Goal: Information Seeking & Learning: Learn about a topic

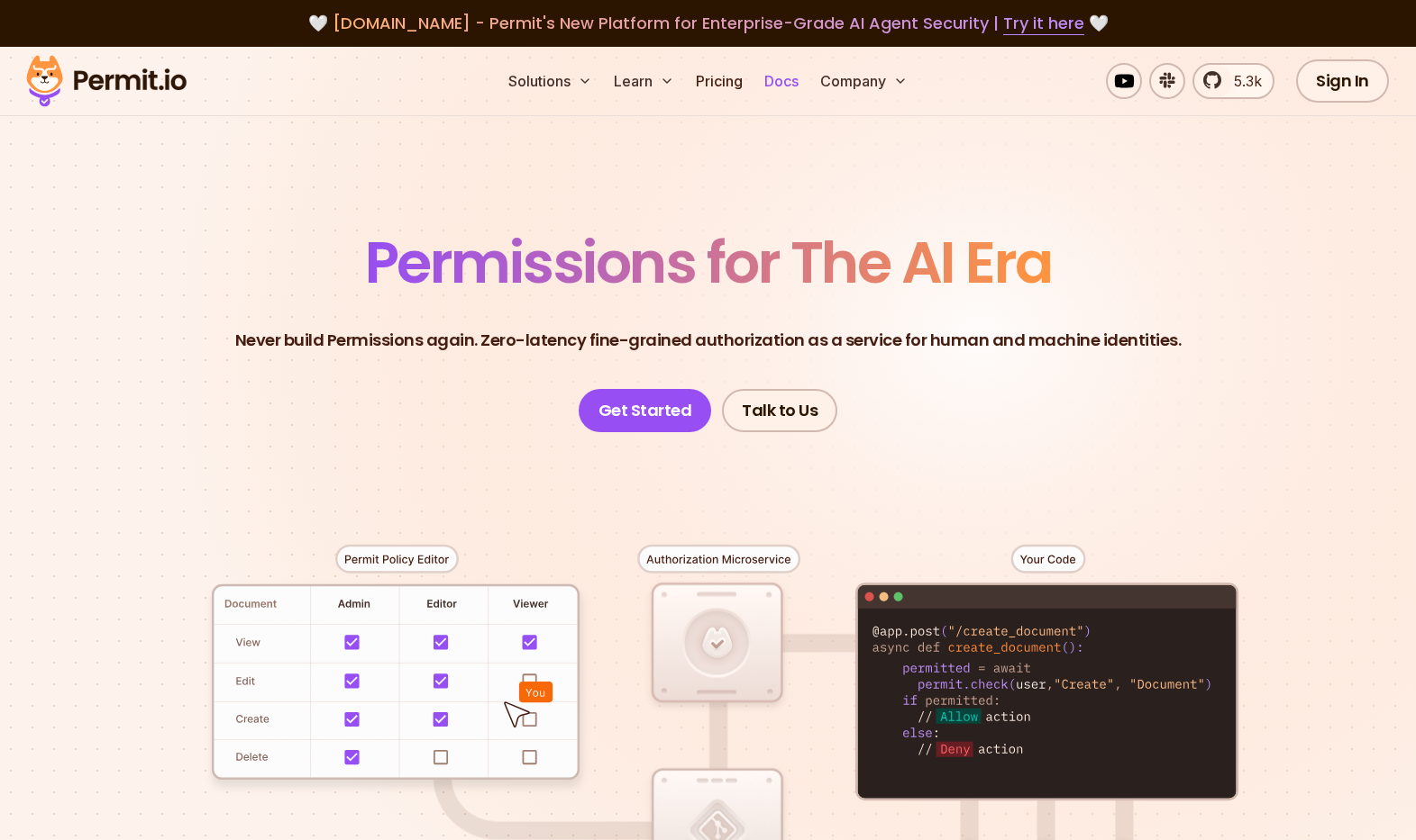
click at [792, 89] on link "Docs" at bounding box center [781, 81] width 48 height 37
drag, startPoint x: 737, startPoint y: 81, endPoint x: 745, endPoint y: 103, distance: 23.4
click at [737, 81] on link "Pricing" at bounding box center [719, 81] width 61 height 37
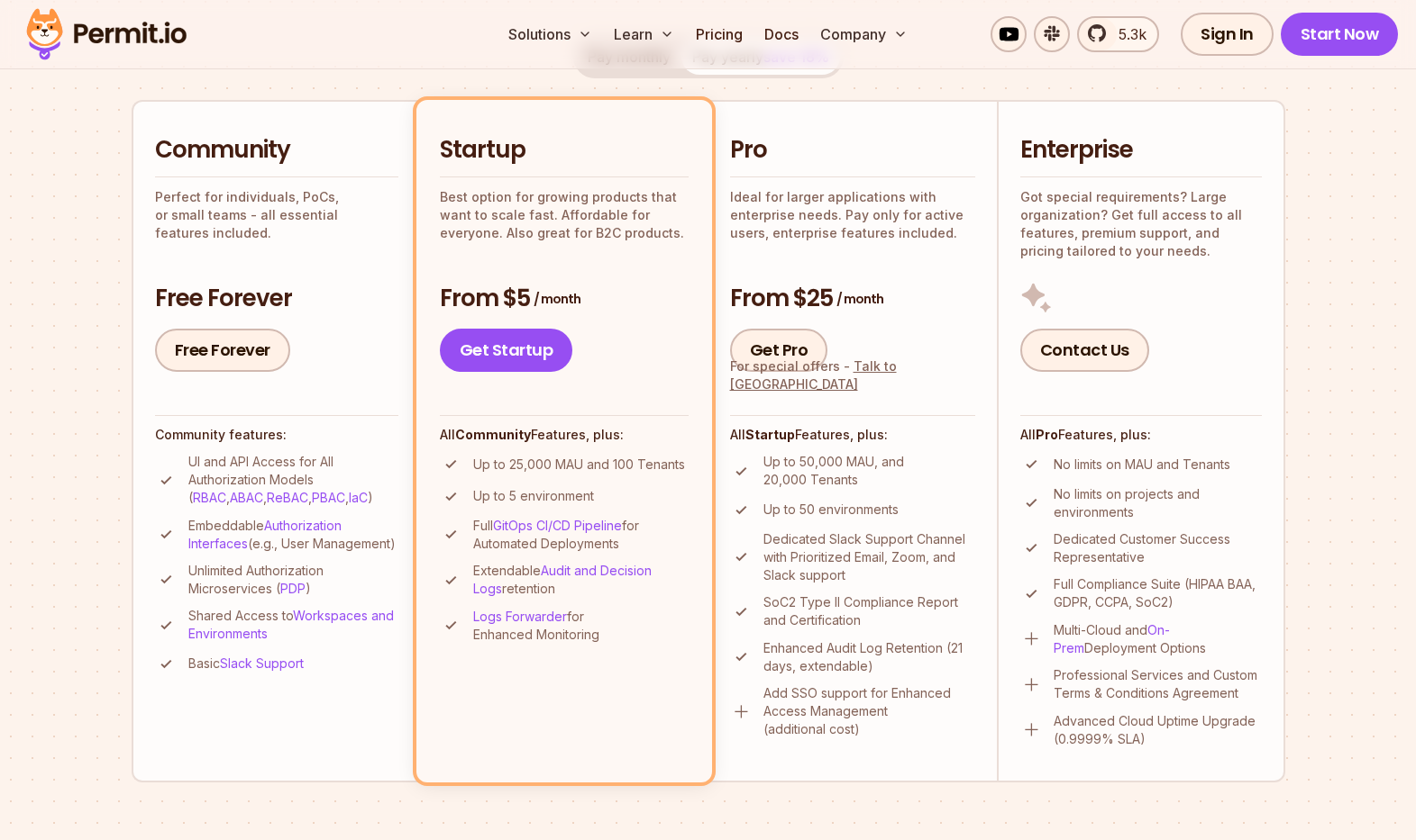
scroll to position [403, 0]
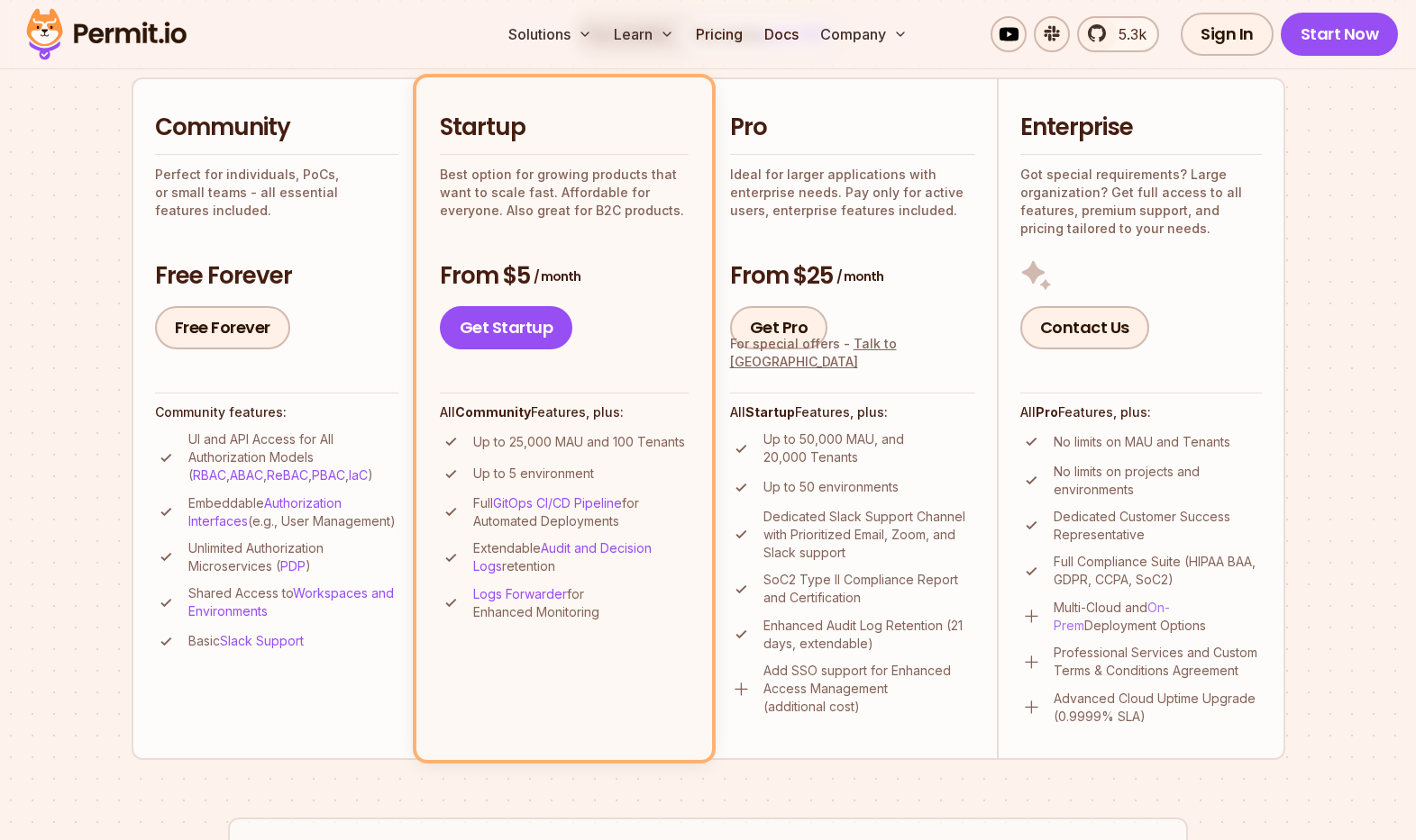
click at [1170, 607] on link "On-Prem" at bounding box center [1112, 617] width 117 height 34
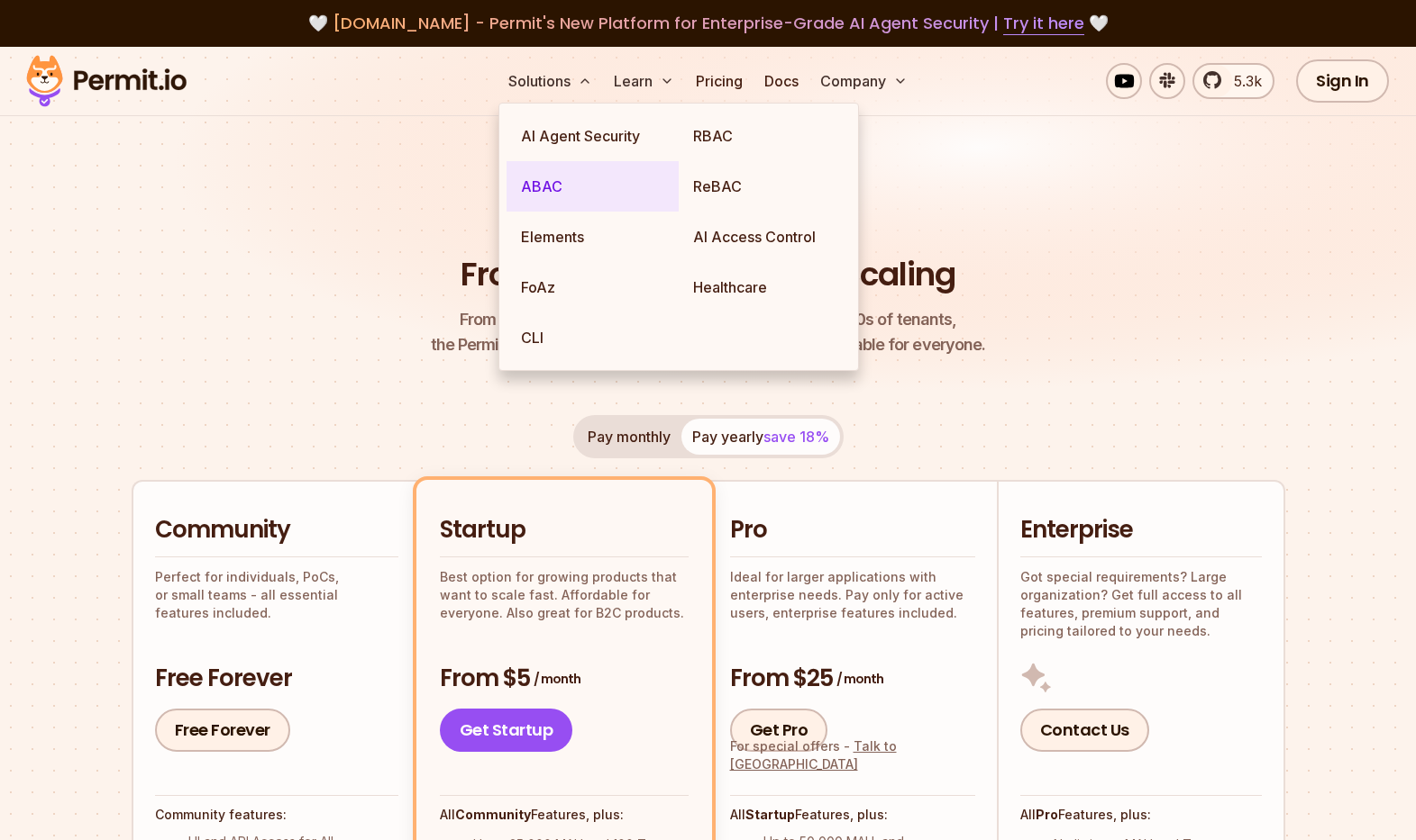
click at [536, 191] on link "ABAC" at bounding box center [592, 186] width 172 height 50
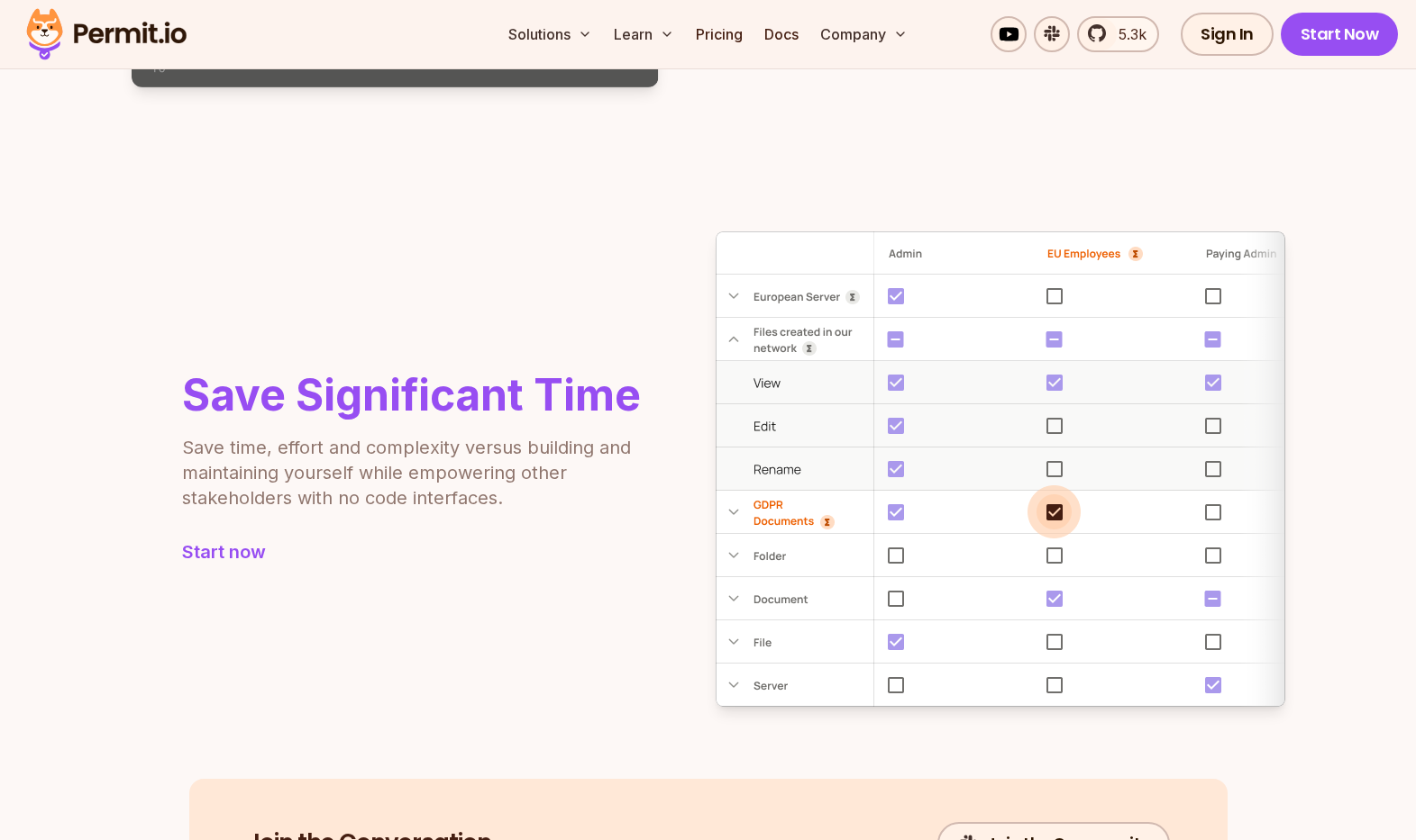
scroll to position [1627, 0]
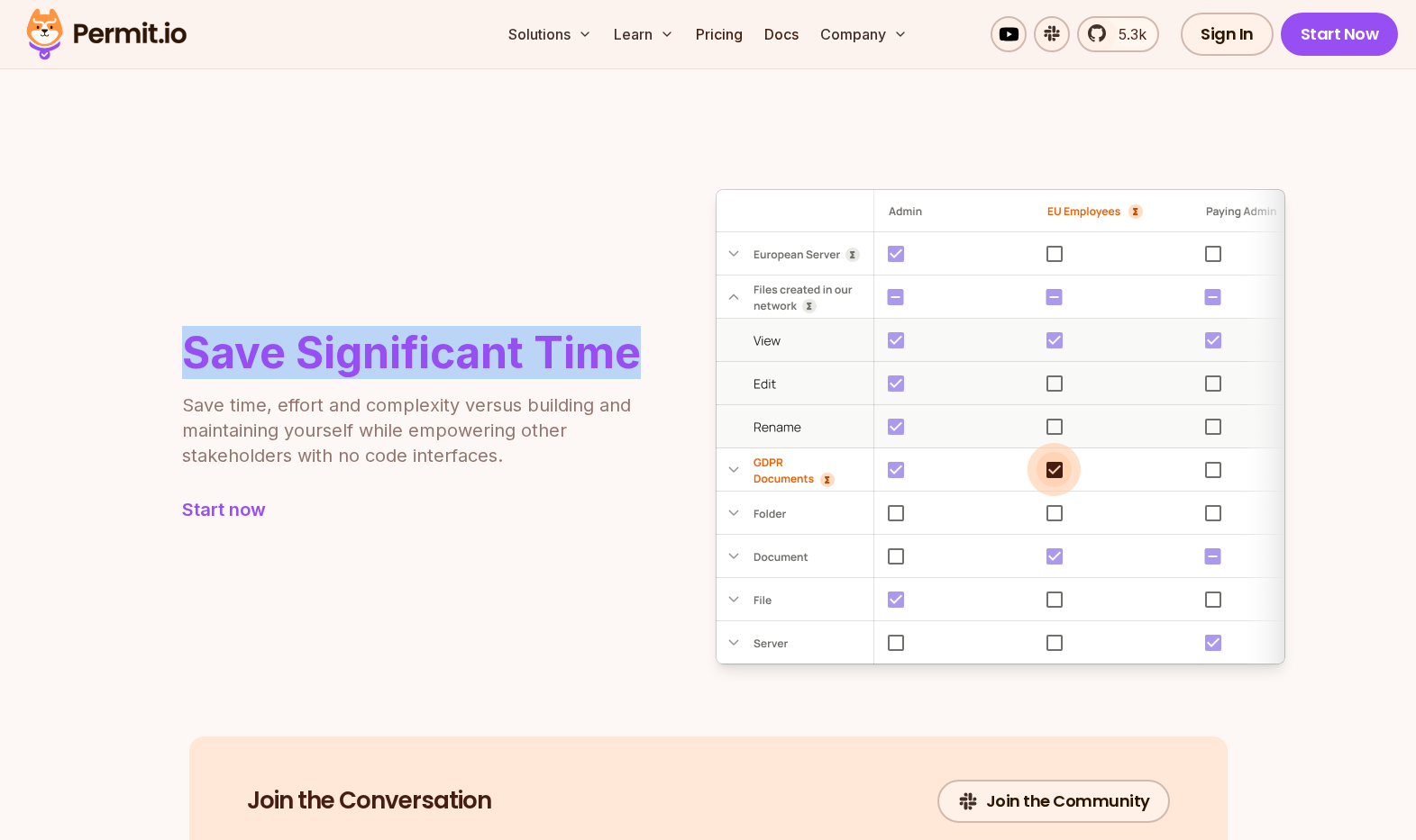
drag, startPoint x: 186, startPoint y: 349, endPoint x: 635, endPoint y: 362, distance: 449.2
click at [635, 362] on h2 "Save Significant Time" at bounding box center [411, 353] width 459 height 43
click at [367, 282] on div "Save Significant Time Save time, effort and complexity versus building and main…" at bounding box center [708, 427] width 1153 height 476
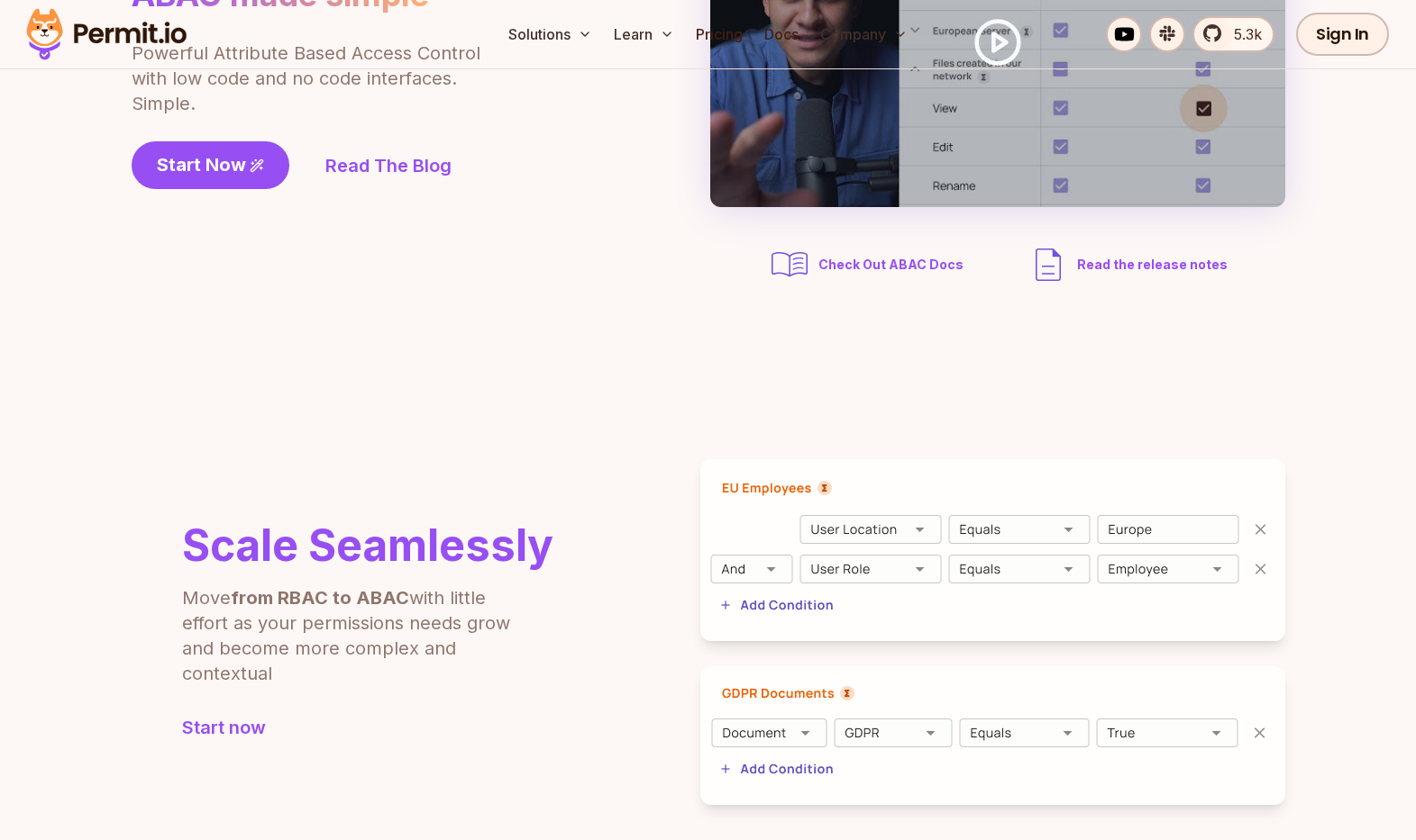
scroll to position [0, 0]
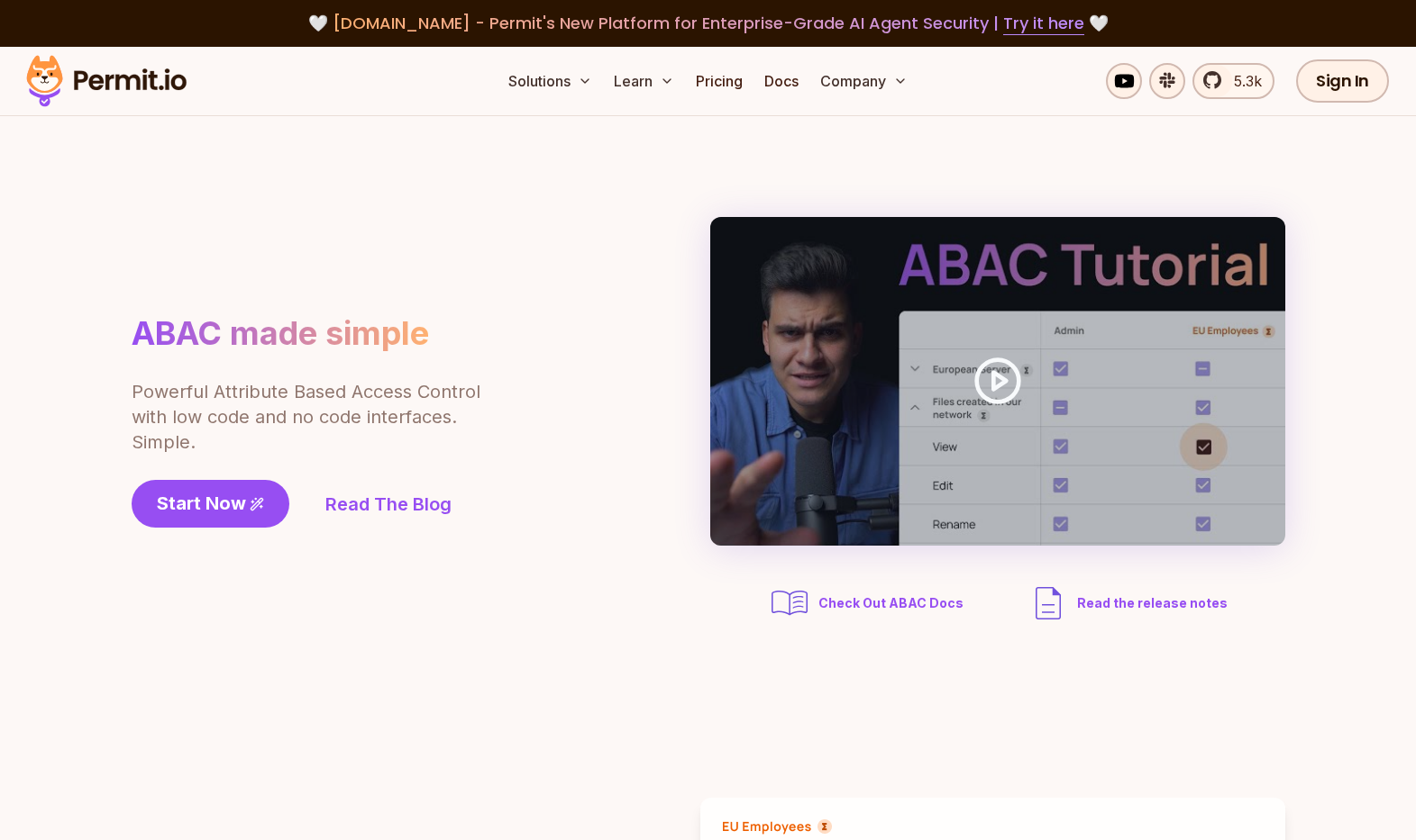
click at [107, 80] on img at bounding box center [106, 81] width 177 height 61
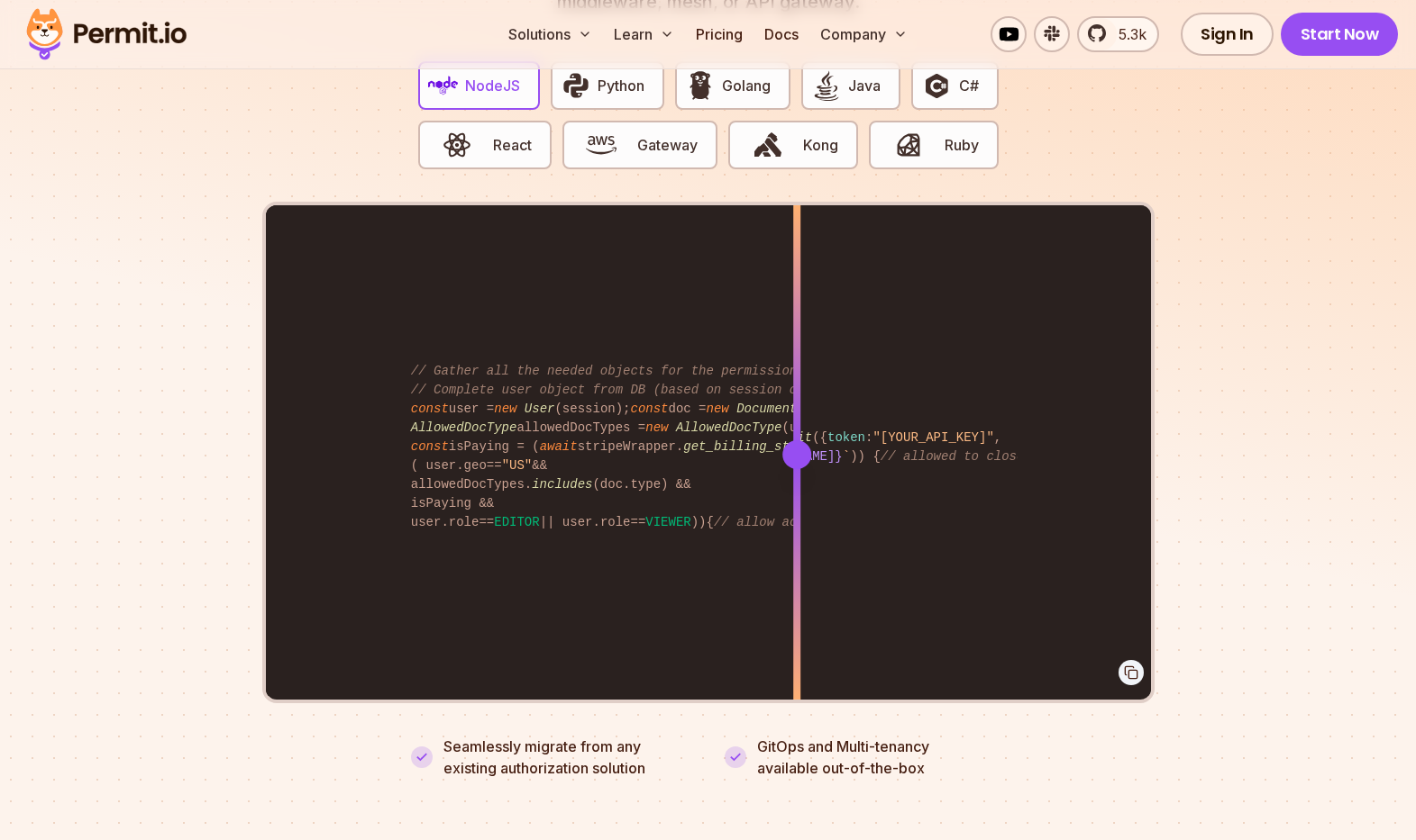
scroll to position [3591, 0]
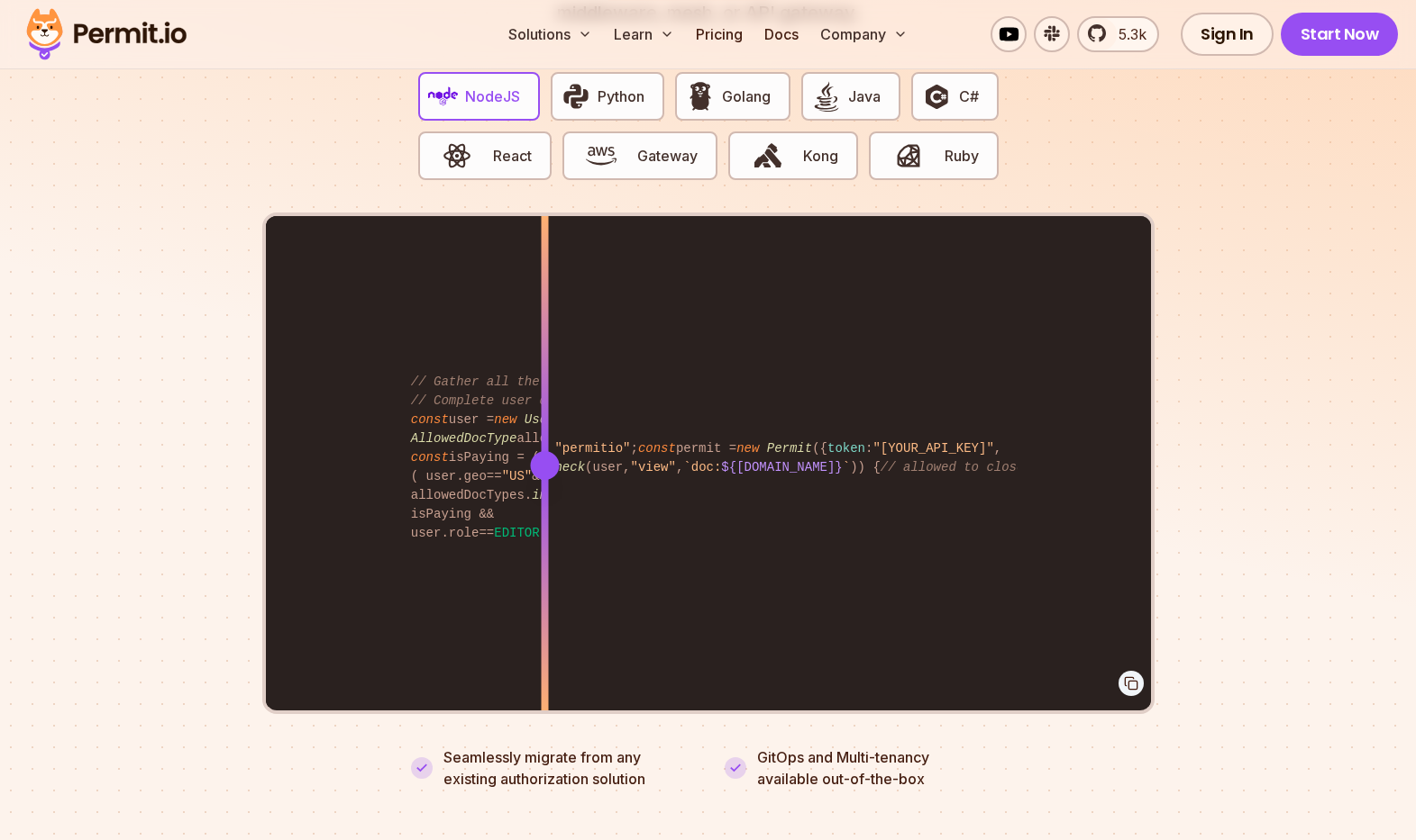
drag, startPoint x: 795, startPoint y: 448, endPoint x: 675, endPoint y: 279, distance: 207.3
click at [544, 453] on div at bounding box center [544, 465] width 29 height 29
click at [965, 86] on span "C#" at bounding box center [969, 97] width 20 height 22
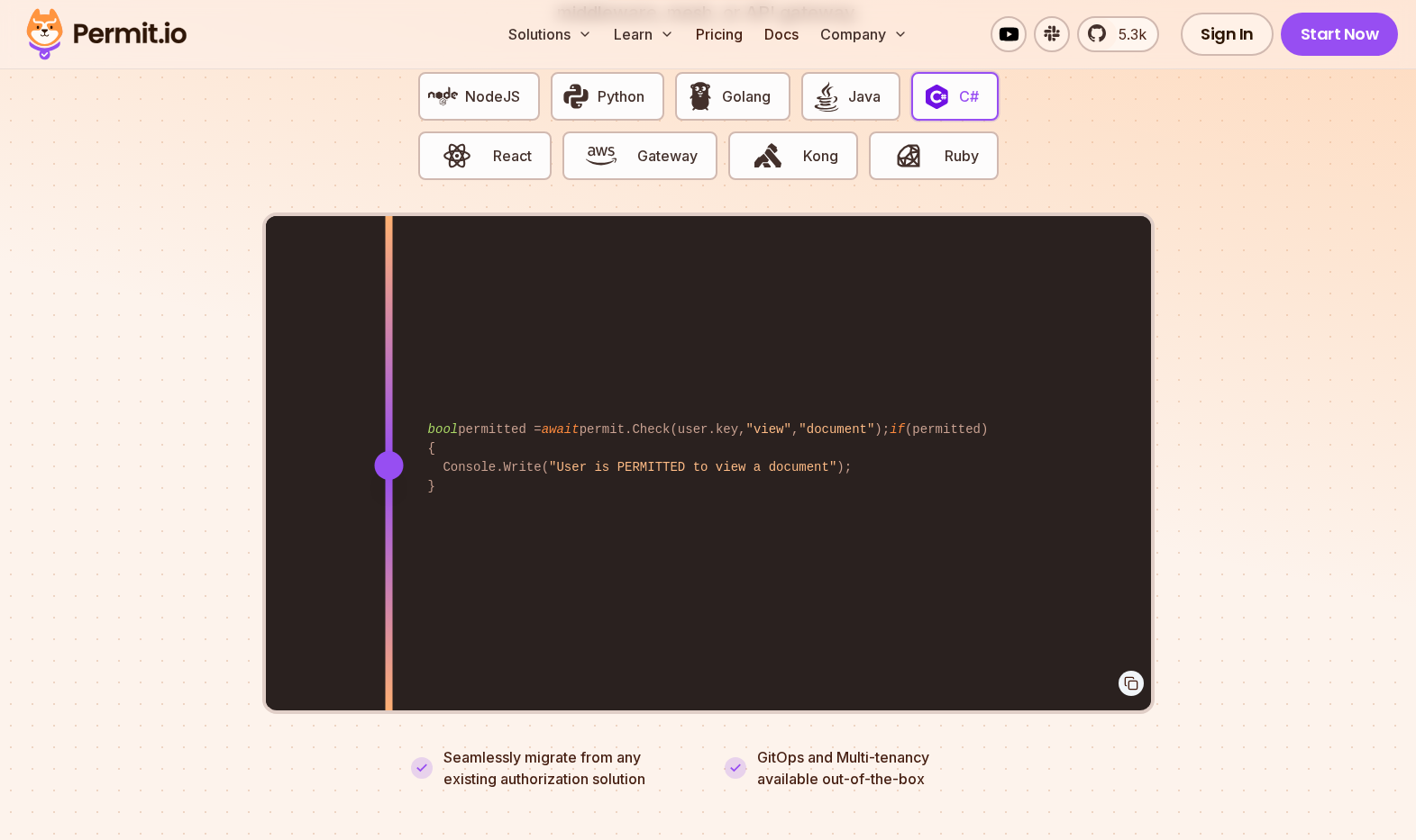
drag, startPoint x: 797, startPoint y: 448, endPoint x: 388, endPoint y: 488, distance: 411.0
click at [388, 488] on div at bounding box center [388, 465] width 7 height 497
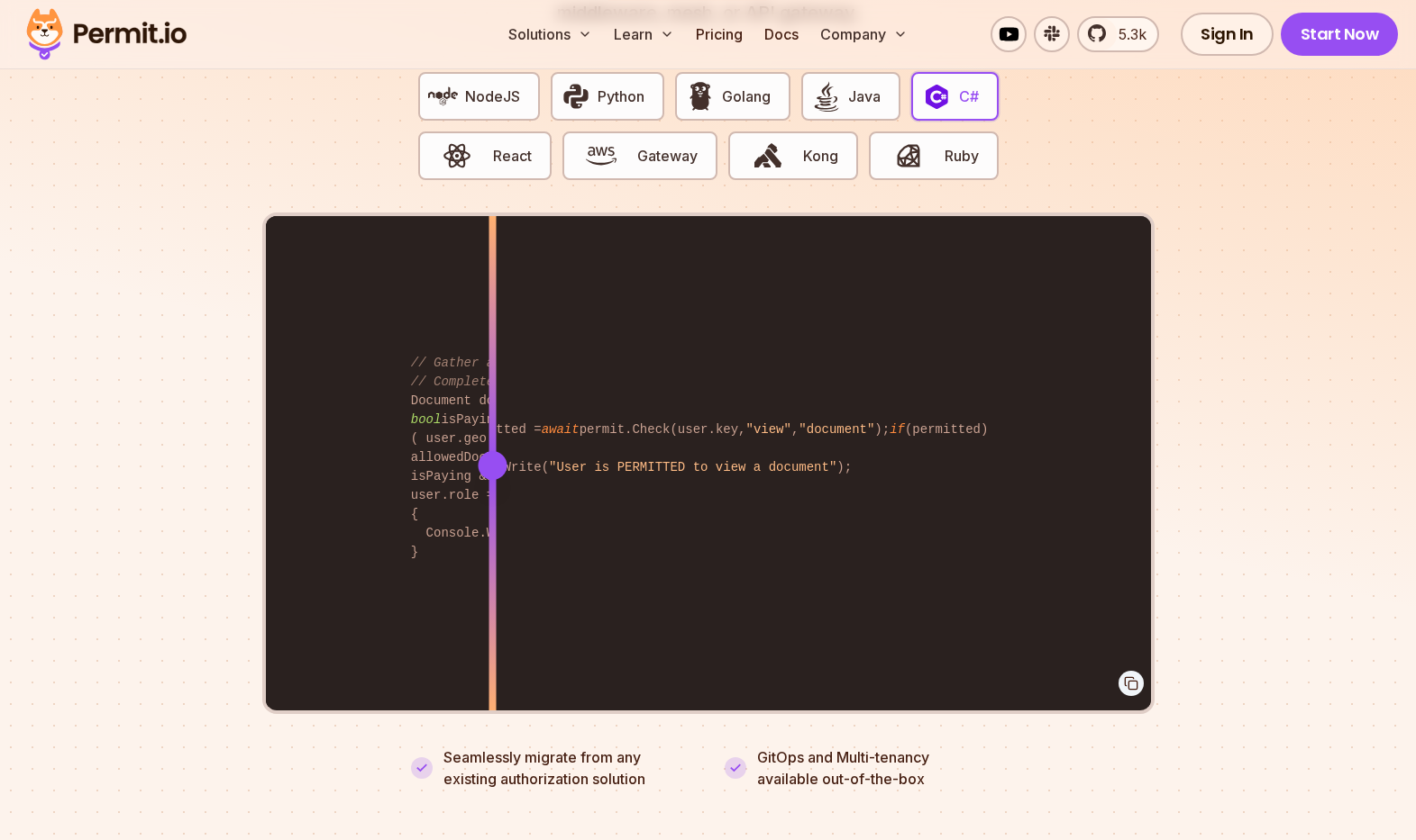
drag, startPoint x: 651, startPoint y: 397, endPoint x: 476, endPoint y: 406, distance: 175.2
click at [476, 406] on div "bool permitted = await permit.Check(user.key, "view" , "document" ); if (permit…" at bounding box center [708, 465] width 885 height 497
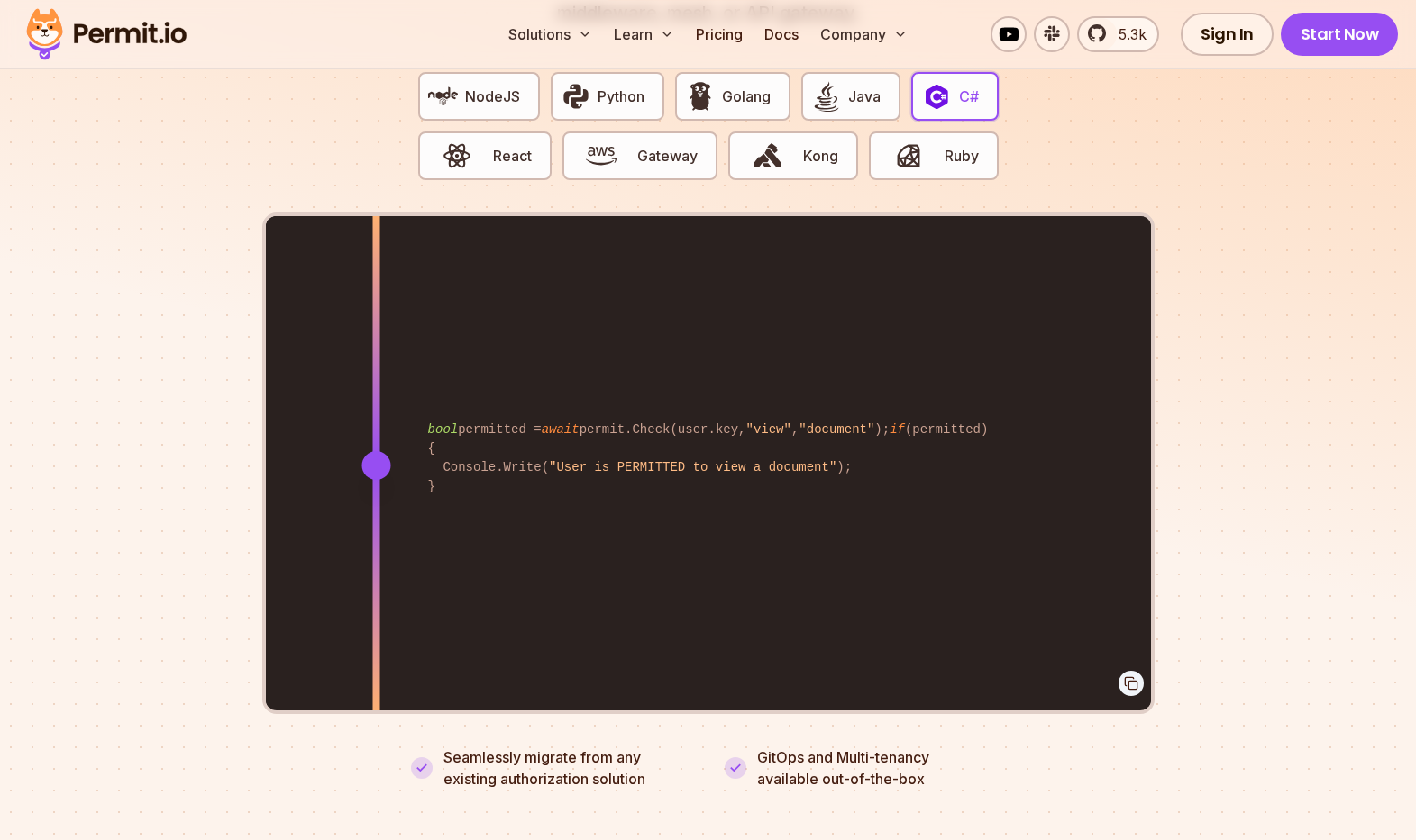
drag, startPoint x: 474, startPoint y: 443, endPoint x: 397, endPoint y: 440, distance: 77.1
click at [384, 451] on div at bounding box center [375, 465] width 29 height 29
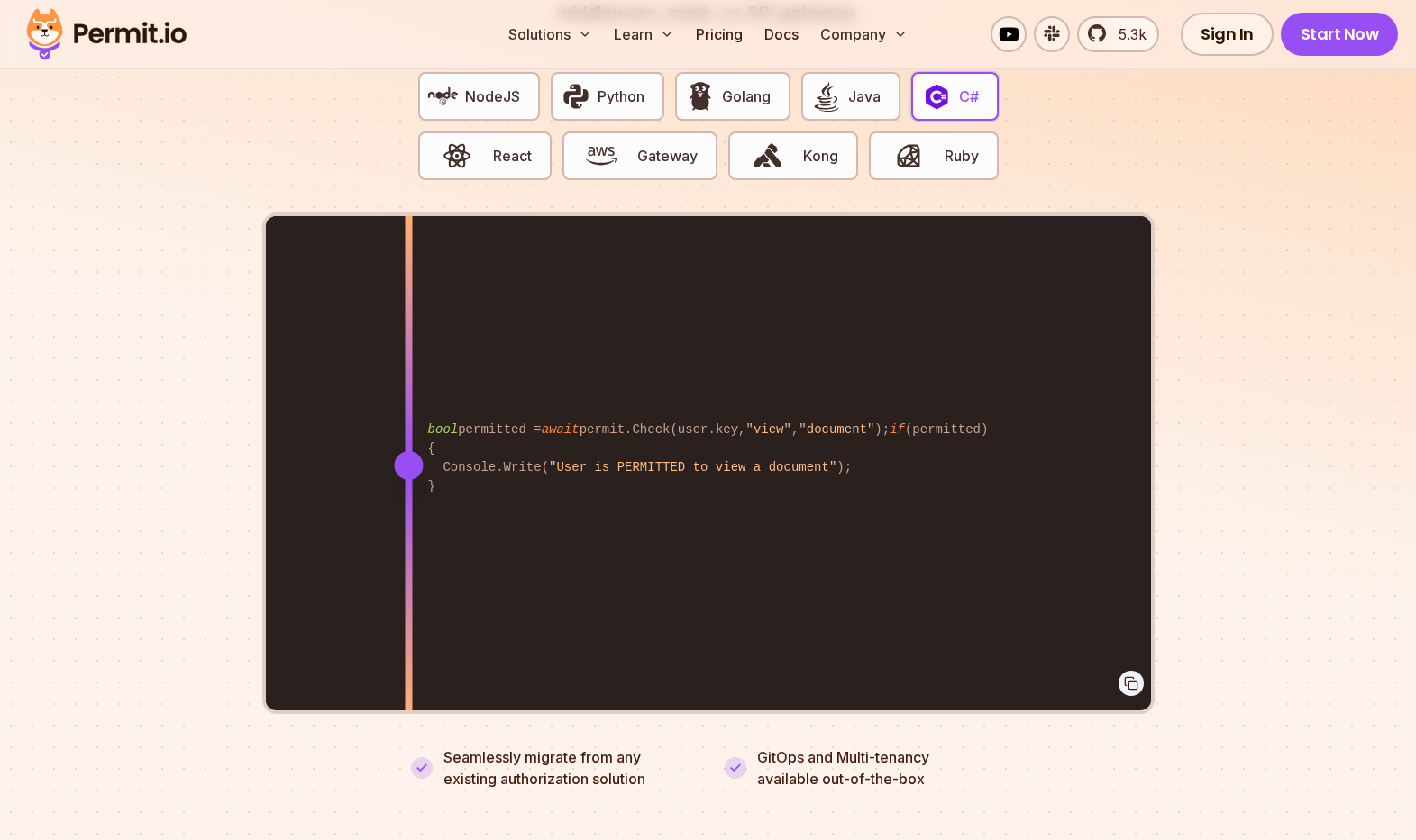
drag, startPoint x: 385, startPoint y: 438, endPoint x: 408, endPoint y: 444, distance: 23.8
click at [408, 451] on div at bounding box center [408, 465] width 29 height 29
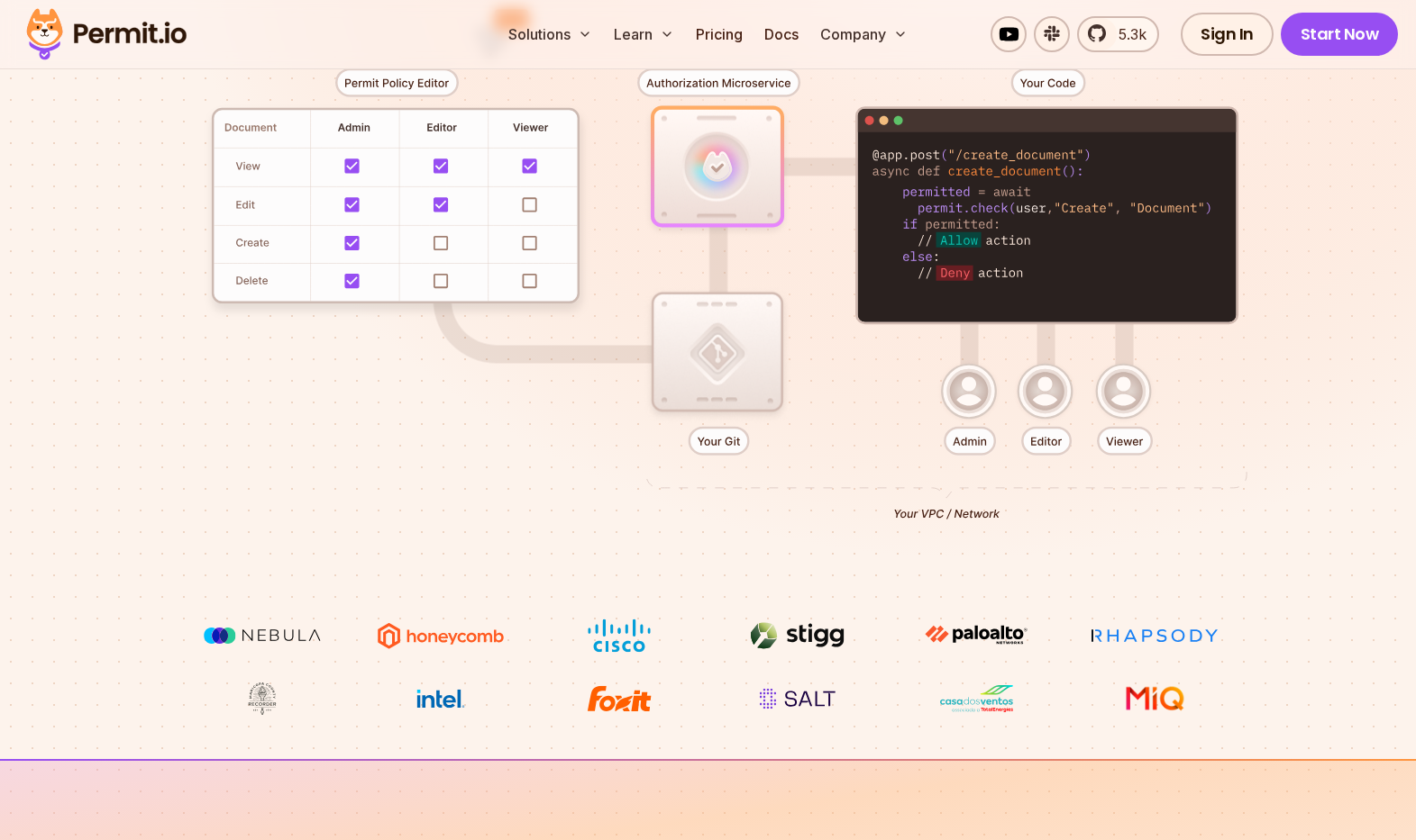
scroll to position [378, 0]
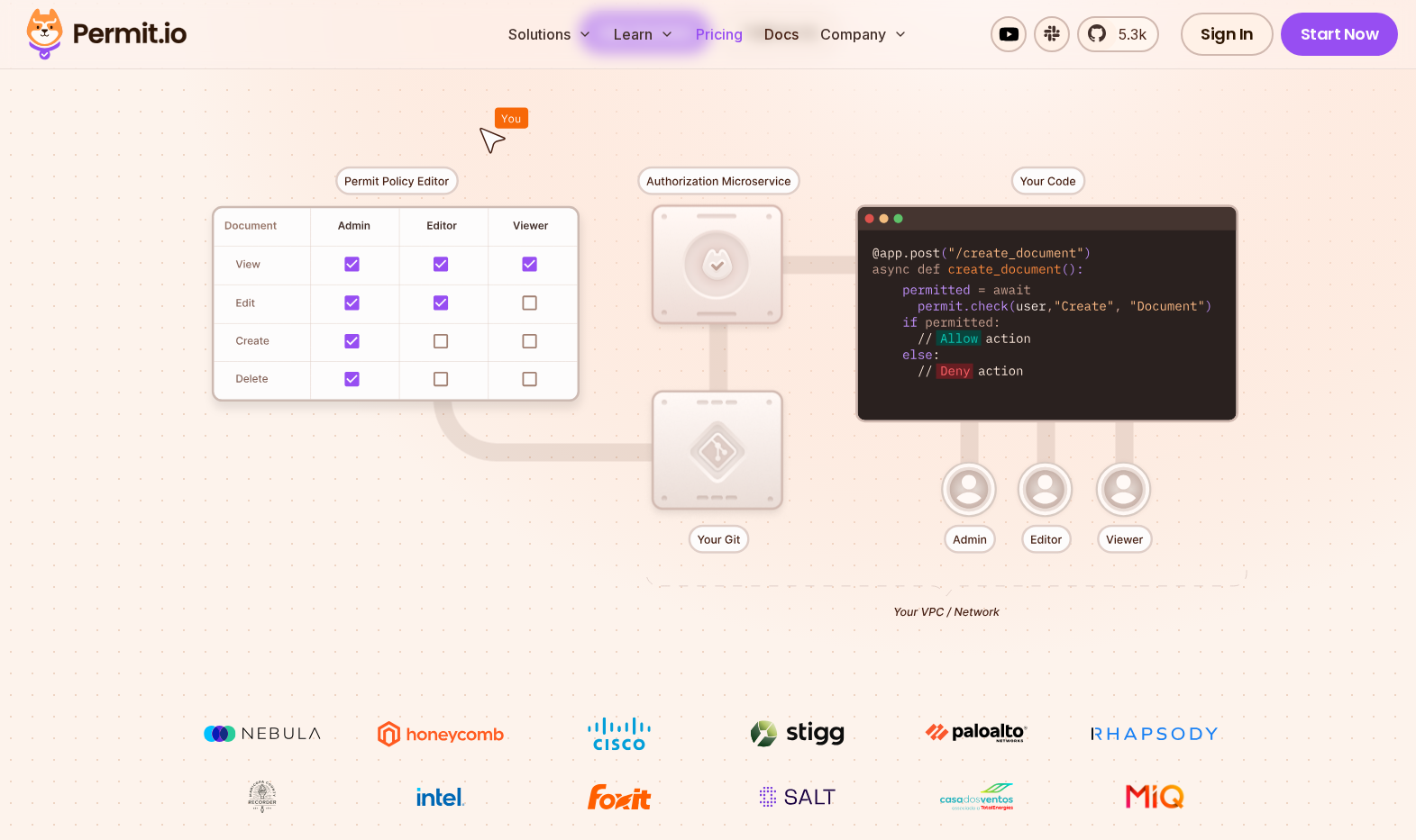
click at [716, 33] on link "Pricing" at bounding box center [719, 34] width 61 height 37
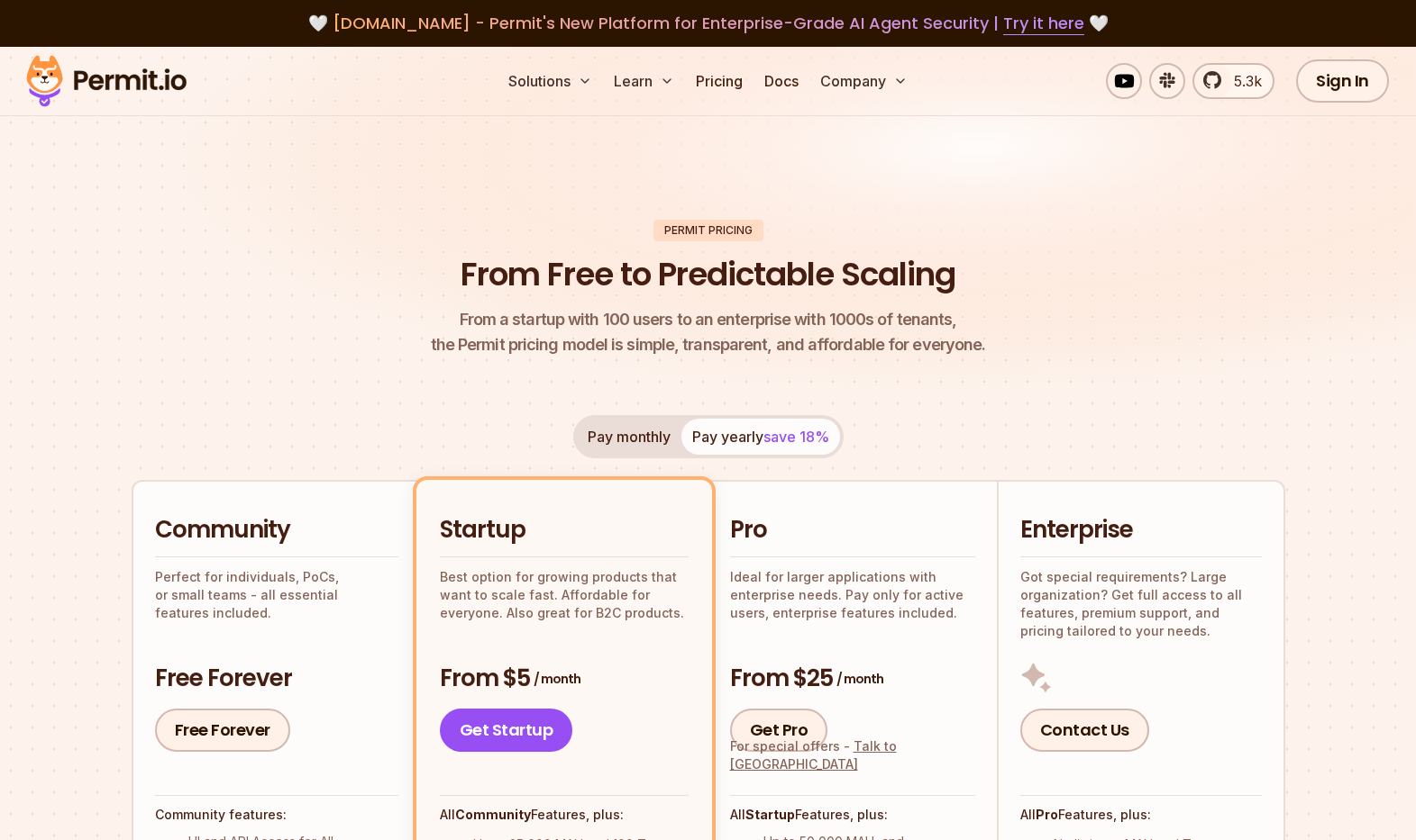
click at [800, 541] on h2 "Pro" at bounding box center [852, 530] width 245 height 33
click at [773, 633] on div "Pro Ideal for larger applications with enterprise needs. Pay only for active us…" at bounding box center [852, 633] width 245 height 238
click at [858, 614] on p "Ideal for larger applications with enterprise needs. Pay only for active users,…" at bounding box center [852, 595] width 245 height 54
click at [782, 528] on h2 "Pro" at bounding box center [852, 530] width 245 height 33
click at [636, 443] on button "Pay monthly" at bounding box center [629, 436] width 105 height 37
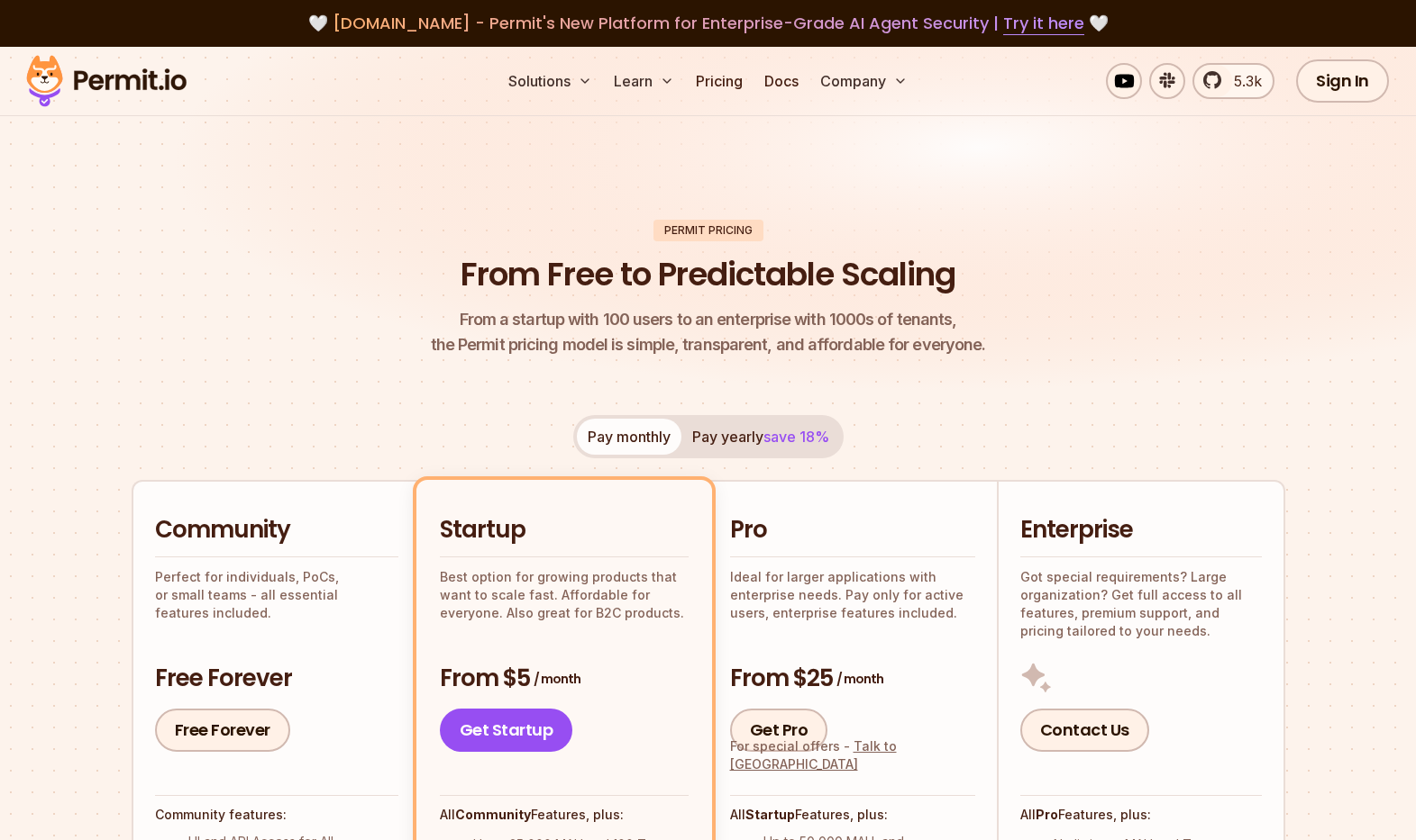
click at [717, 433] on button "Pay yearly save 18%" at bounding box center [760, 436] width 159 height 37
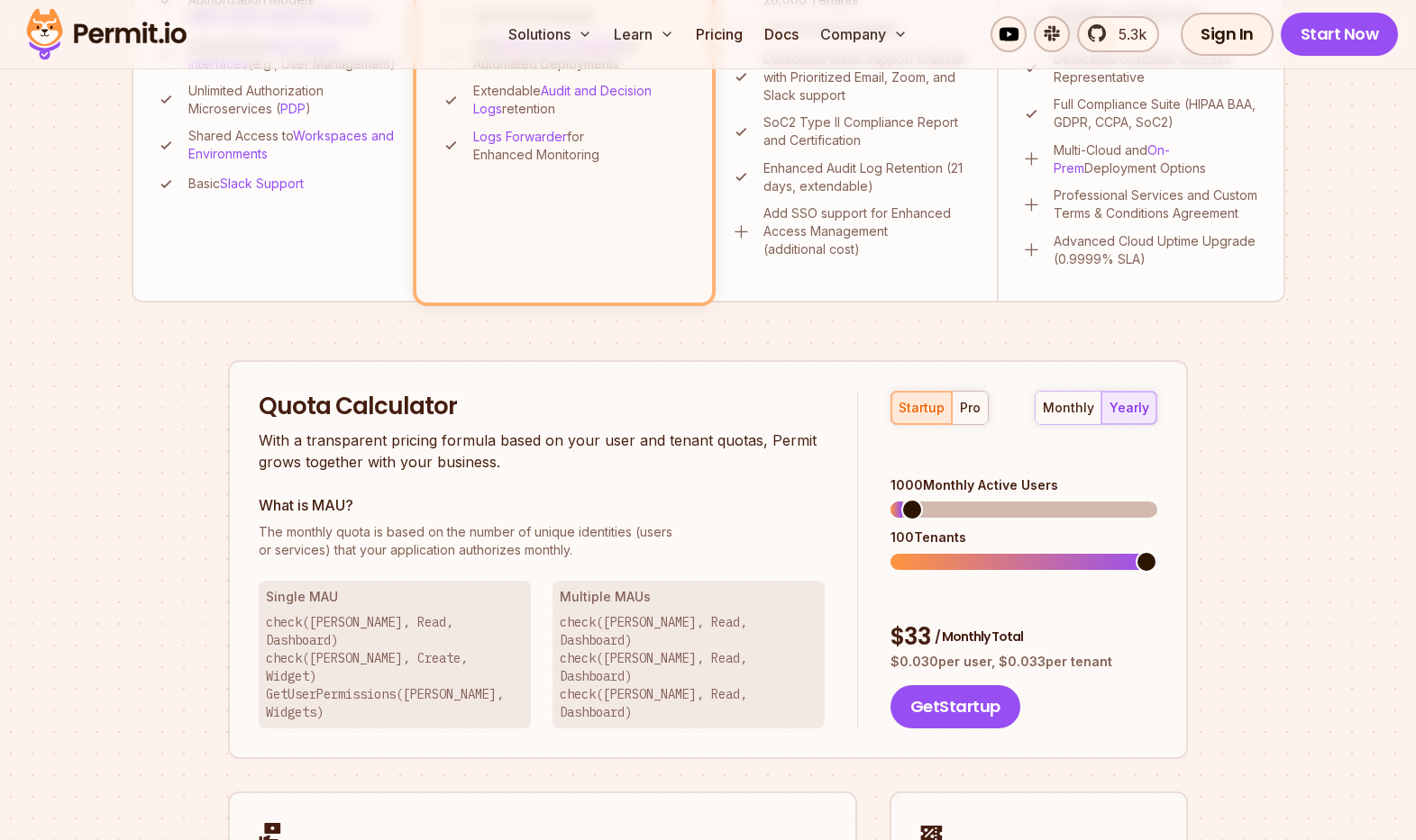
scroll to position [815, 0]
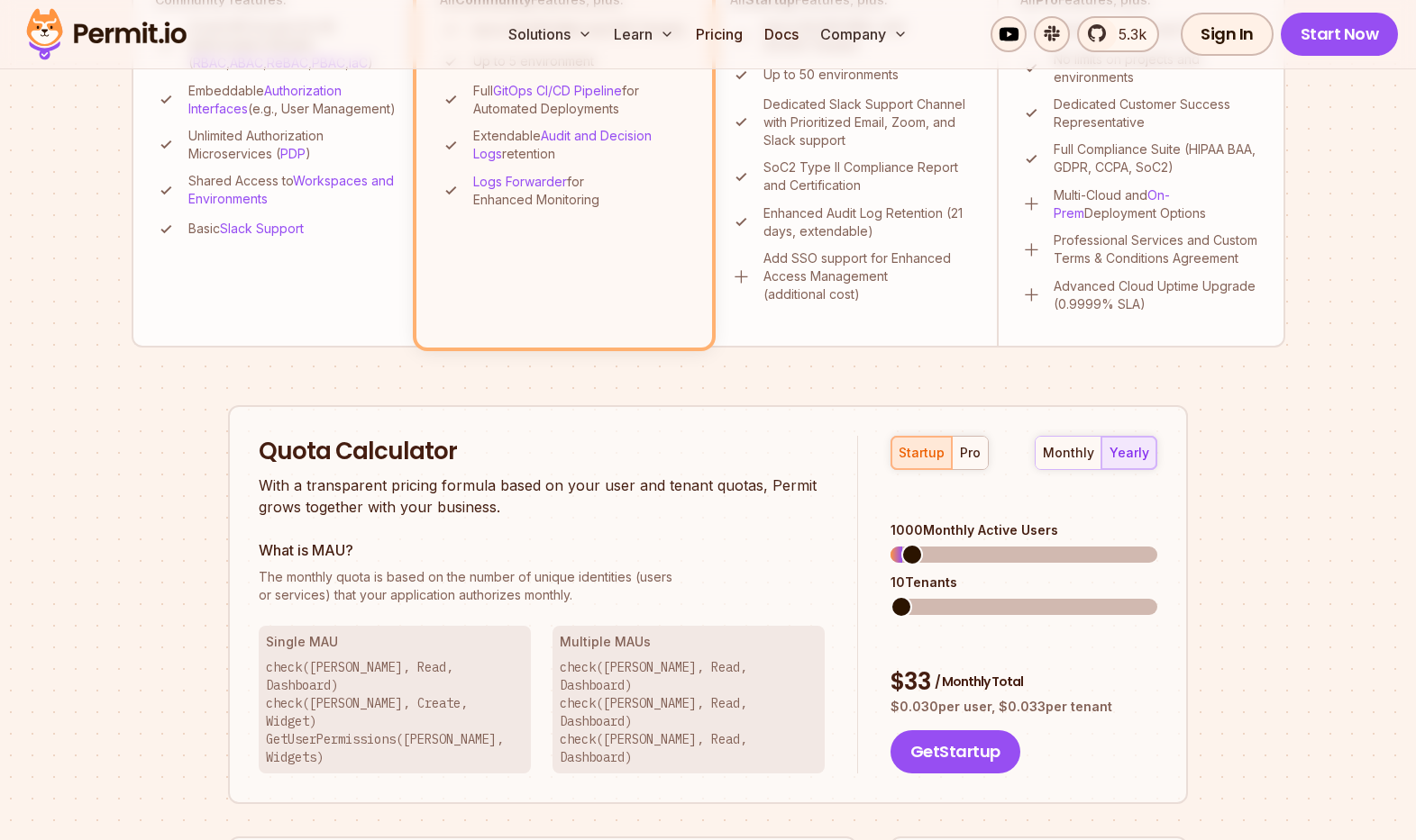
click at [891, 607] on span at bounding box center [902, 607] width 22 height 22
click at [977, 458] on div "pro" at bounding box center [970, 453] width 21 height 18
click at [891, 596] on span at bounding box center [902, 607] width 22 height 22
click at [892, 544] on span at bounding box center [903, 555] width 22 height 22
click at [891, 596] on span at bounding box center [902, 607] width 22 height 22
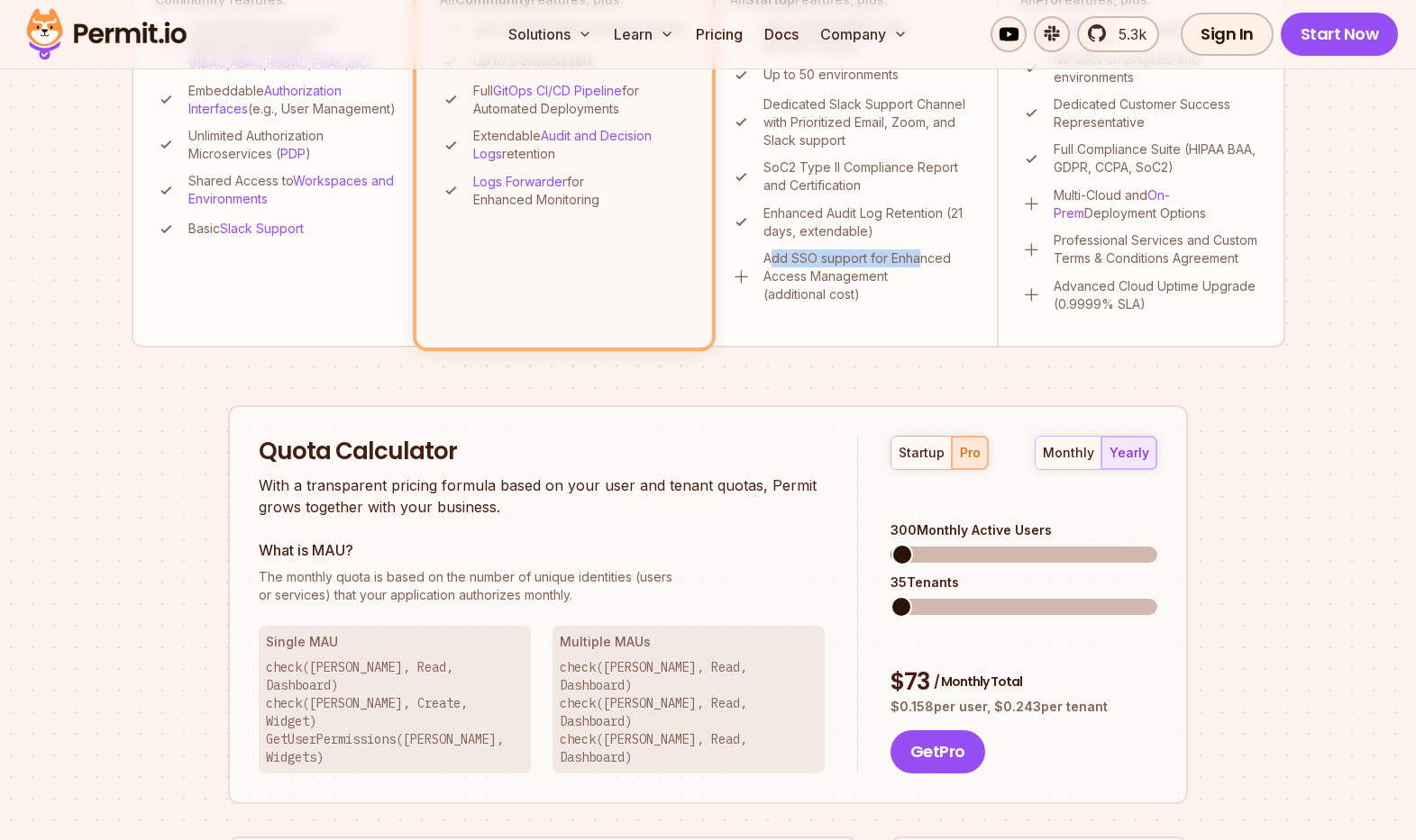
drag, startPoint x: 772, startPoint y: 259, endPoint x: 938, endPoint y: 287, distance: 168.3
click at [923, 253] on p "Add SSO support for Enhanced Access Management (additional cost)" at bounding box center [869, 276] width 211 height 54
click at [1270, 529] on div "Permit Pricing From Free to Predictable Scaling From a startup with 100 users t…" at bounding box center [708, 257] width 1153 height 1705
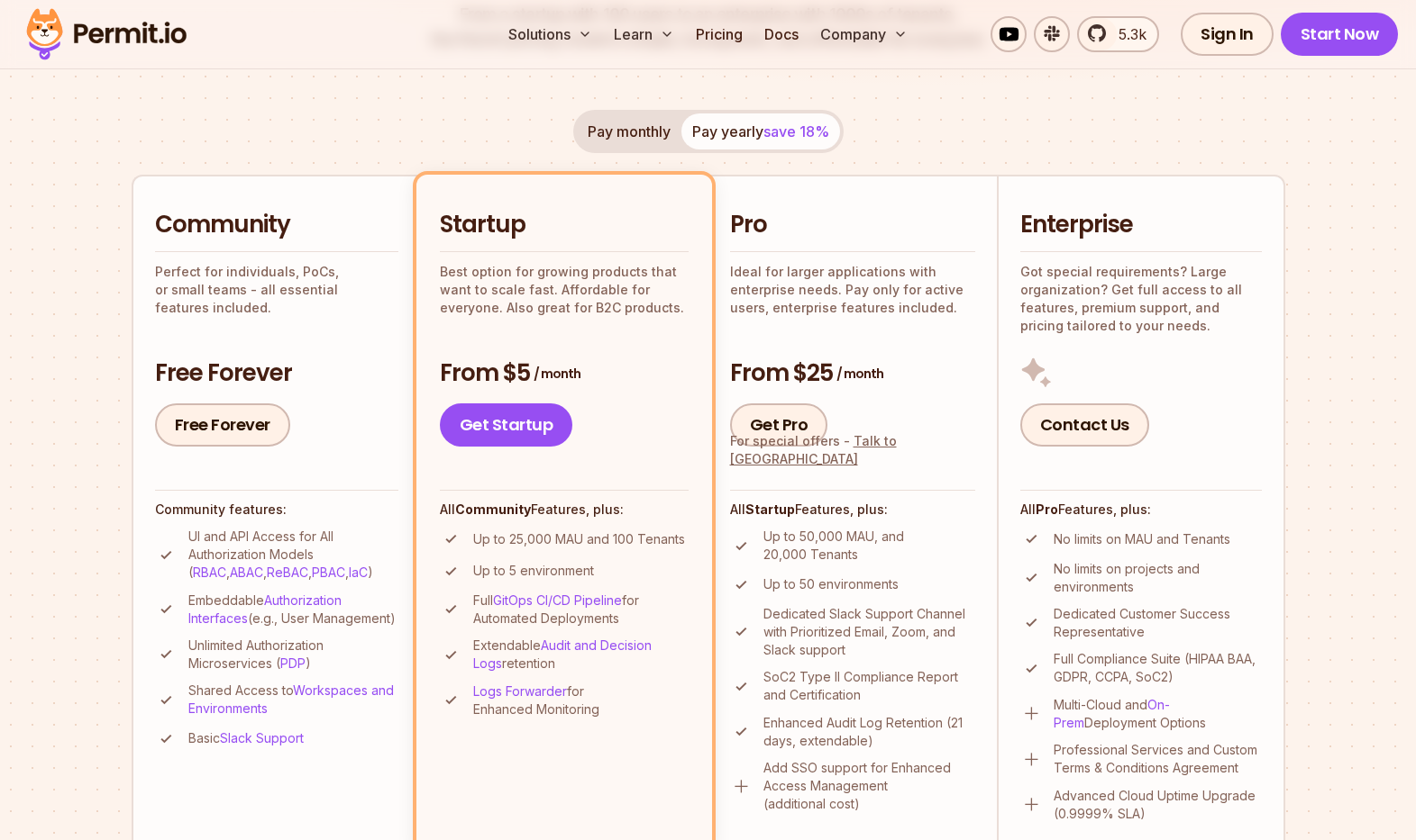
scroll to position [385, 0]
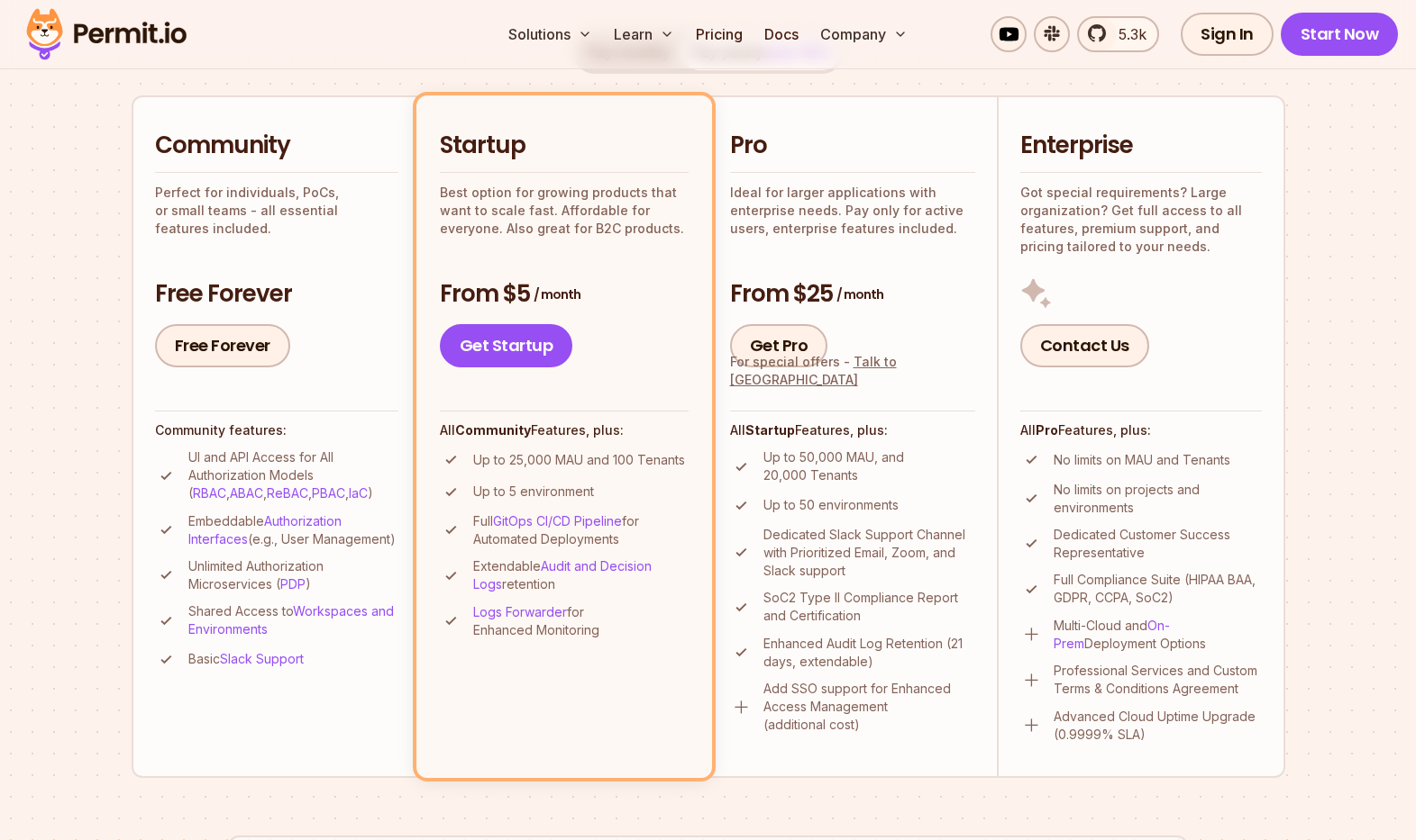
click at [1326, 480] on section "Permit Pricing From Free to Predictable Scaling From a startup with 100 users t…" at bounding box center [708, 637] width 1416 height 1949
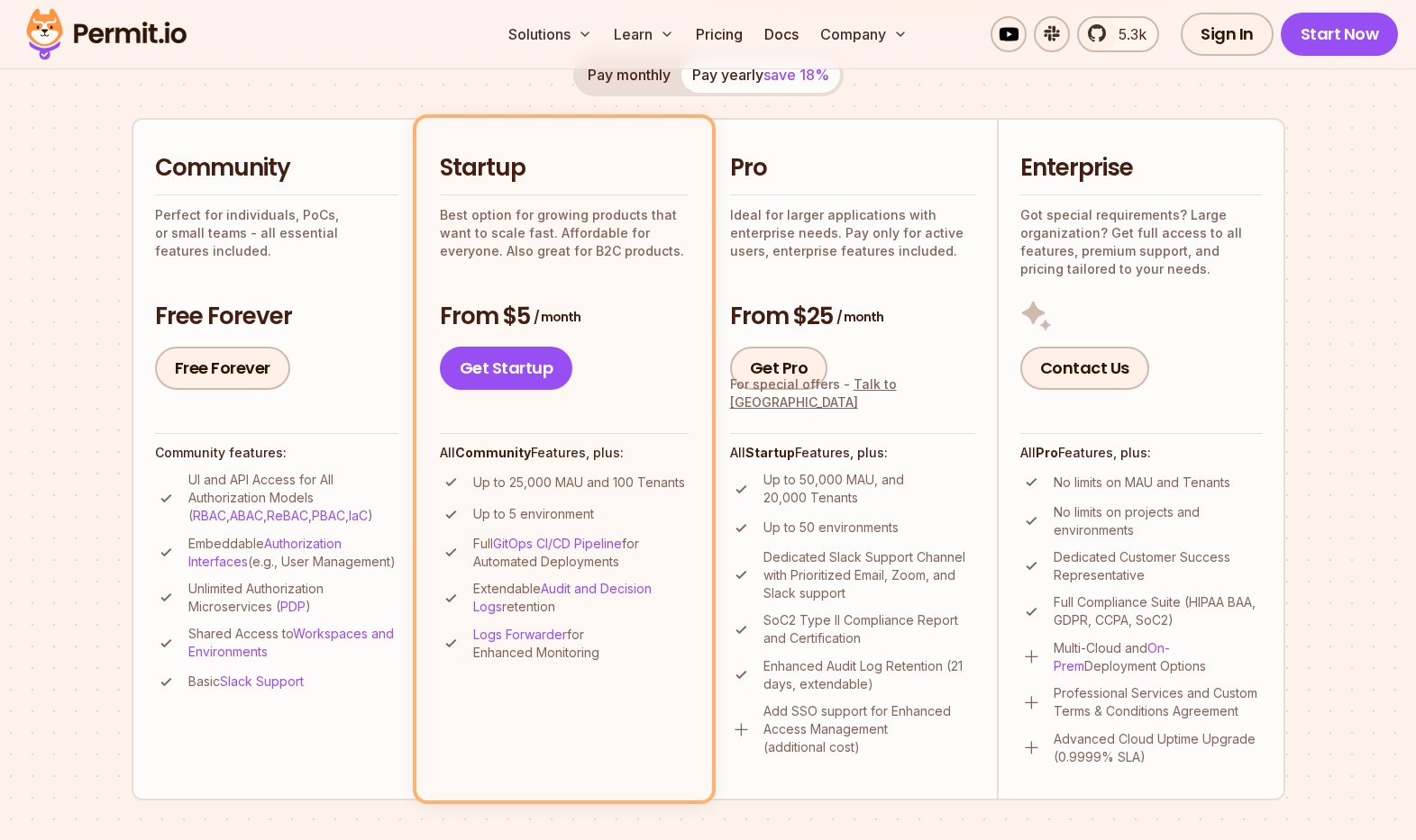
scroll to position [397, 0]
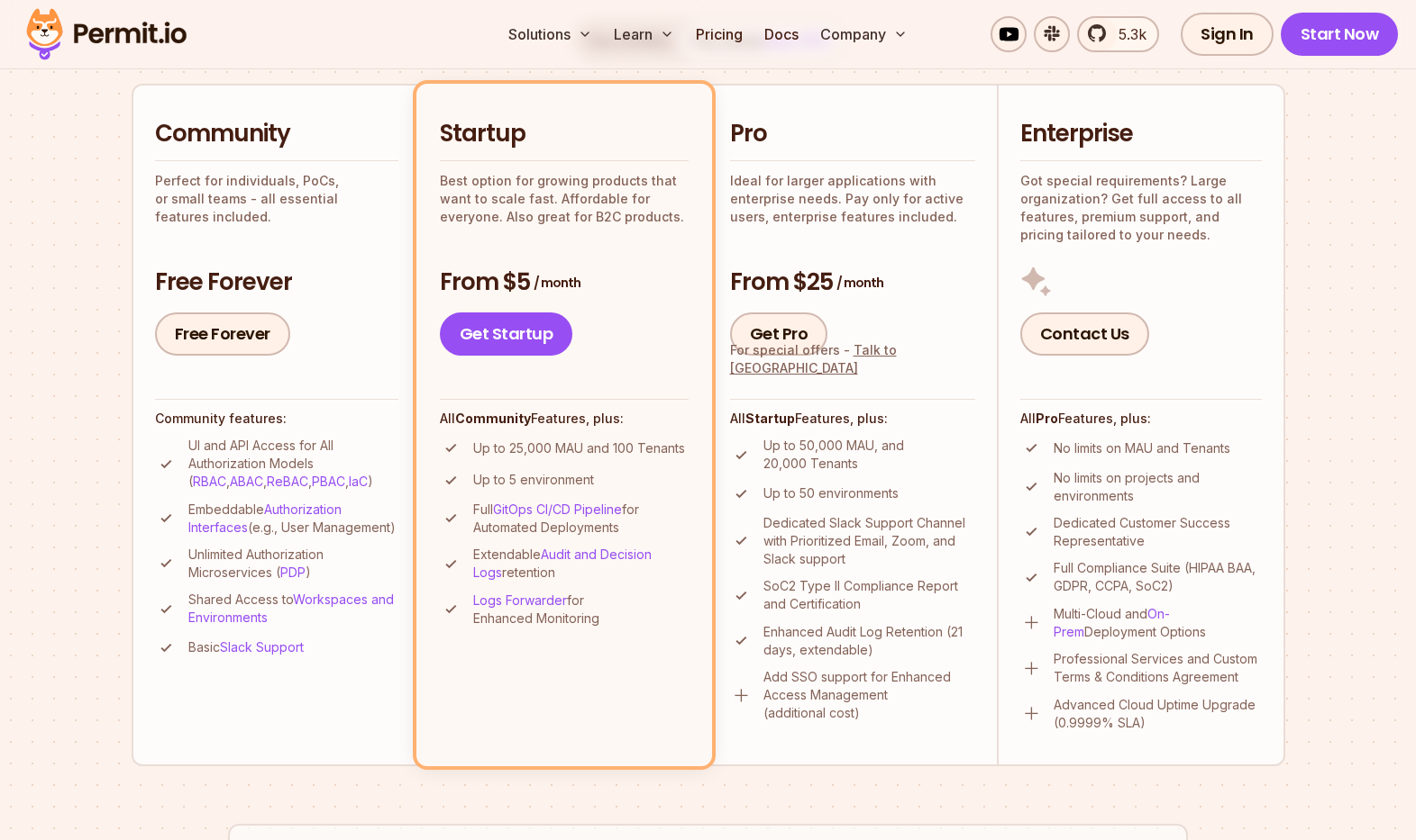
click at [1081, 129] on h2 "Enterprise" at bounding box center [1141, 134] width 242 height 33
click at [1080, 129] on h2 "Enterprise" at bounding box center [1141, 134] width 242 height 33
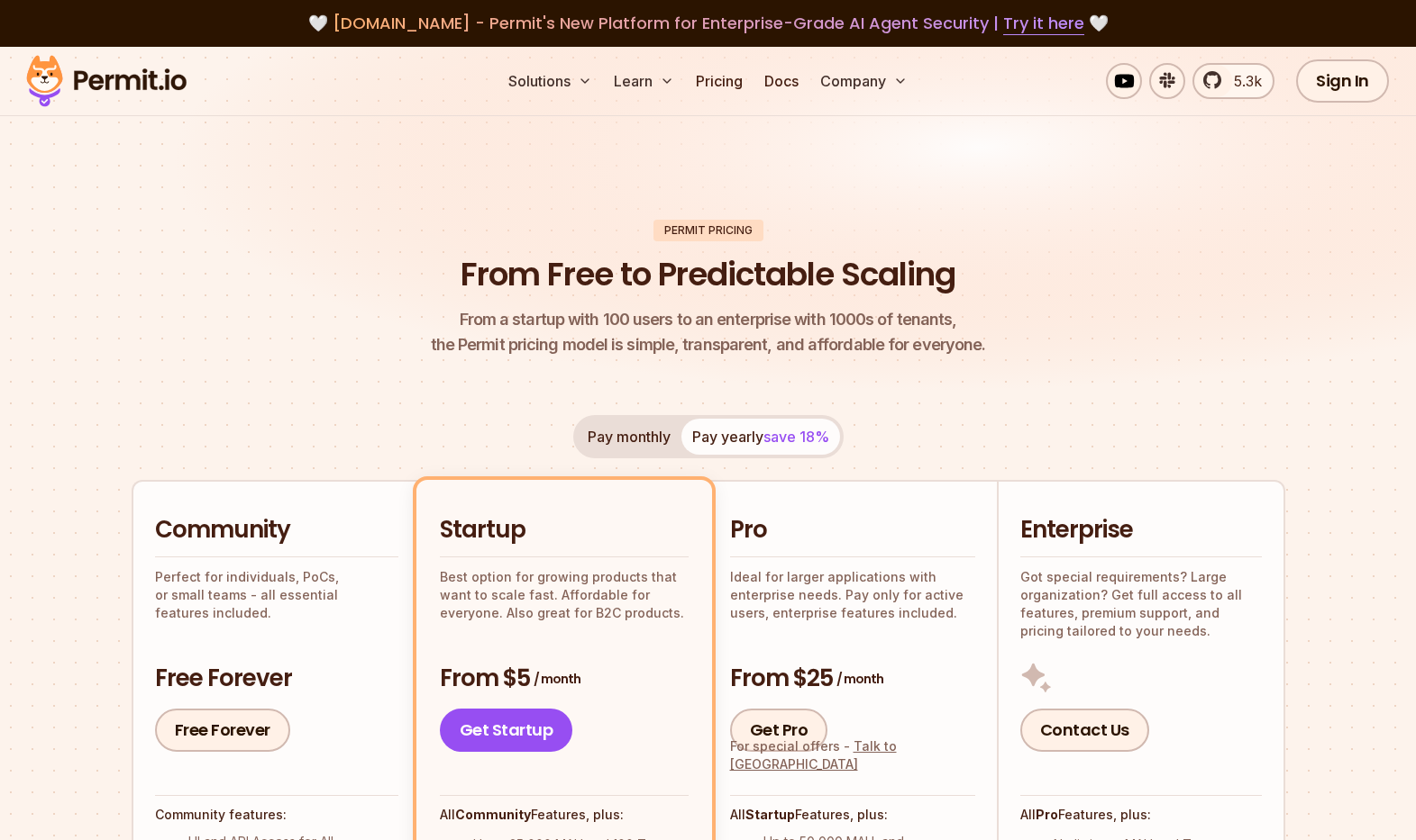
click at [198, 174] on img at bounding box center [708, 235] width 1416 height 377
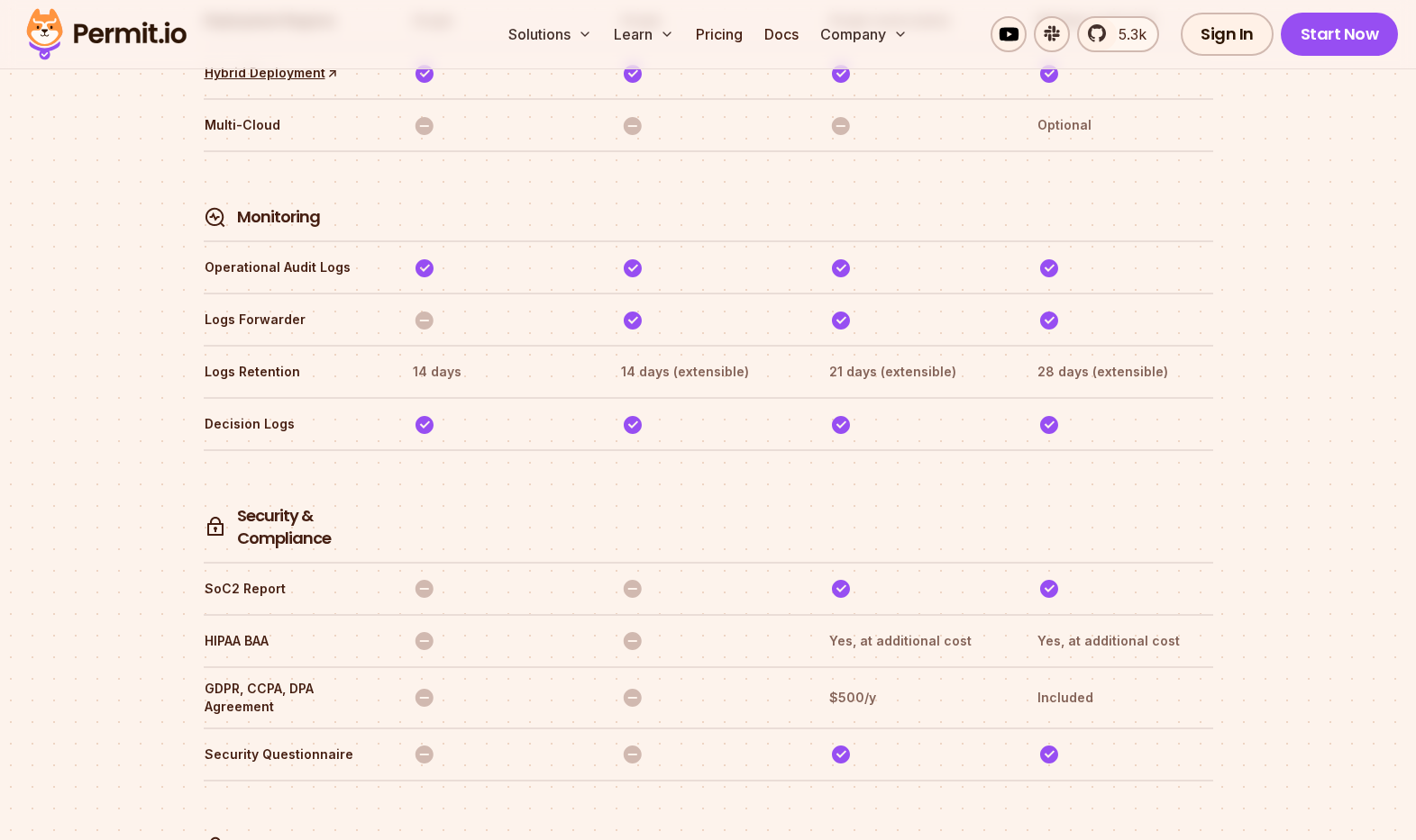
scroll to position [4515, 0]
